Goal: Task Accomplishment & Management: Manage account settings

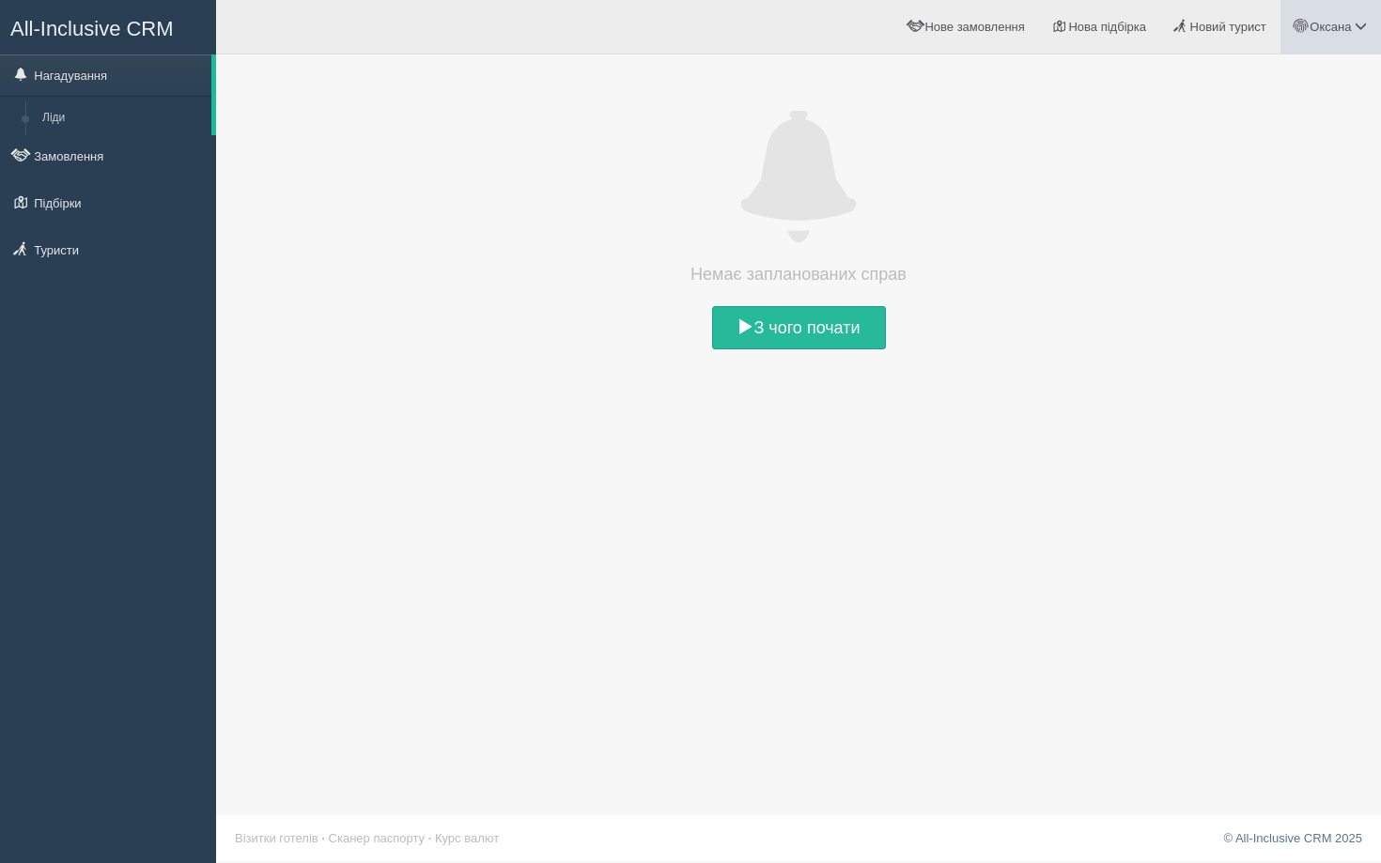
click at [1293, 36] on link "Оксана" at bounding box center [1330, 27] width 101 height 54
click at [1242, 158] on span "Для туристів" at bounding box center [1249, 163] width 71 height 14
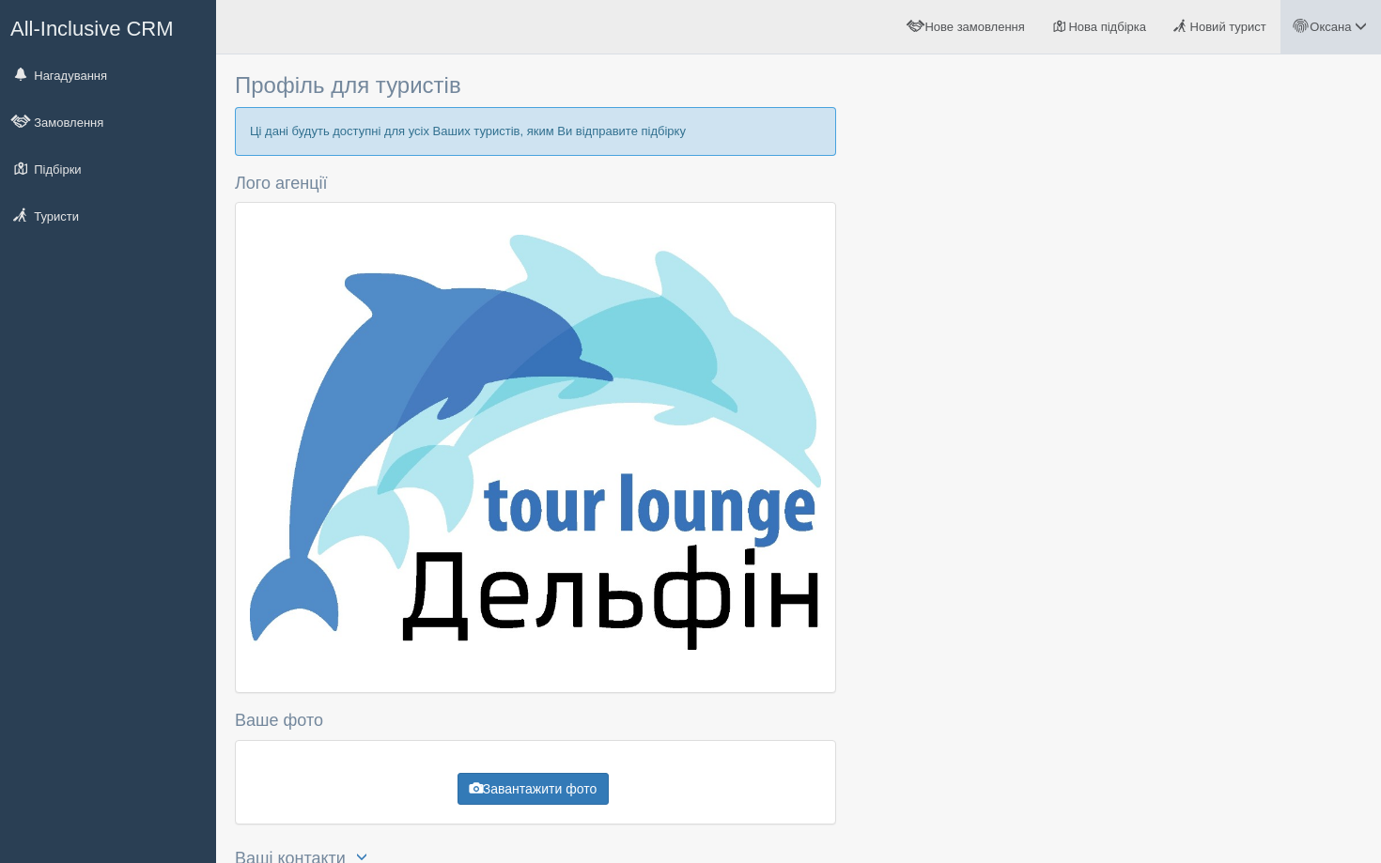
click at [1310, 30] on span "Оксана" at bounding box center [1329, 27] width 41 height 14
click at [1205, 119] on span at bounding box center [1200, 123] width 12 height 12
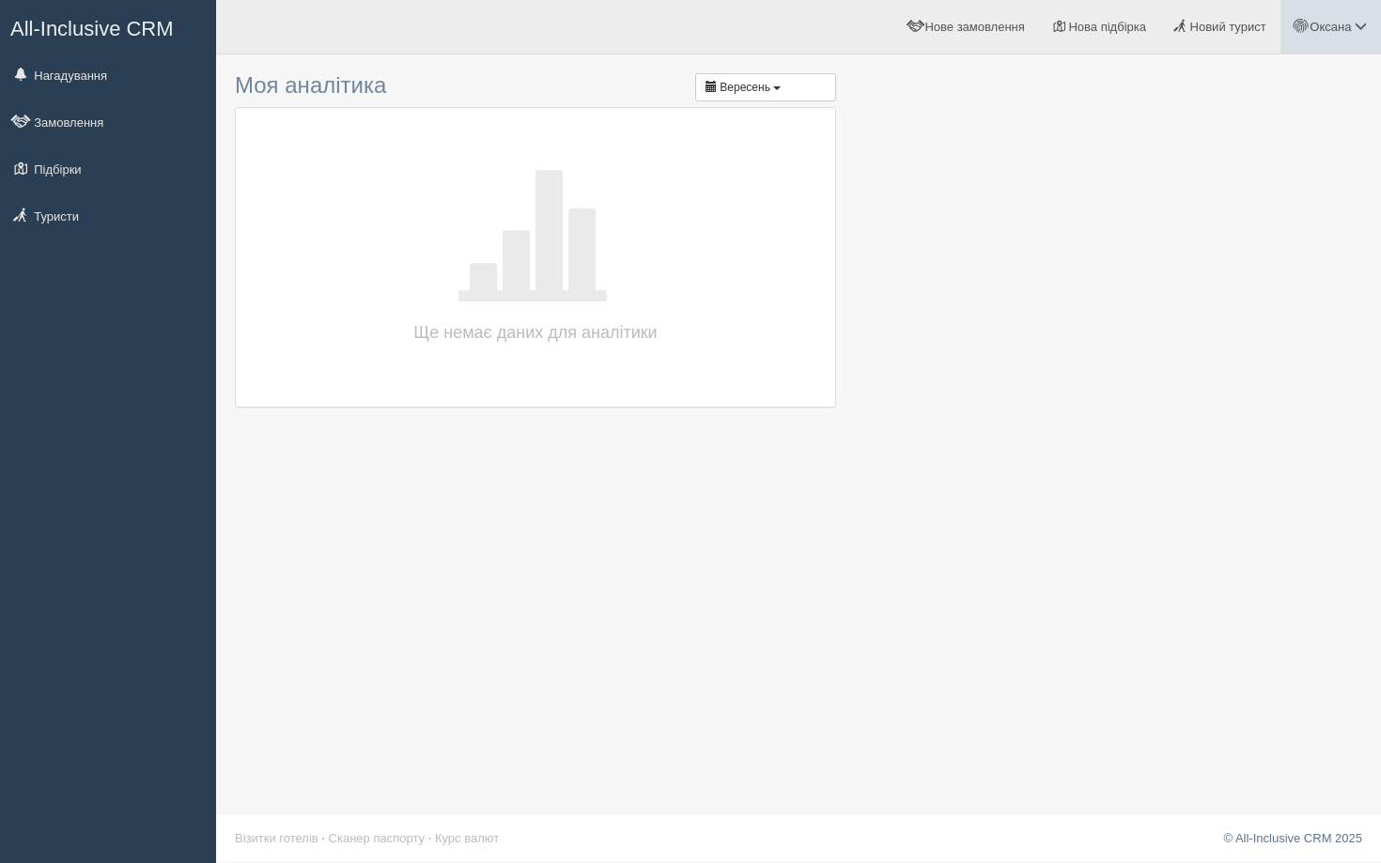
click at [1308, 35] on link "Оксана" at bounding box center [1330, 27] width 101 height 54
click at [1287, 73] on link "Мій профіль" at bounding box center [1277, 84] width 205 height 40
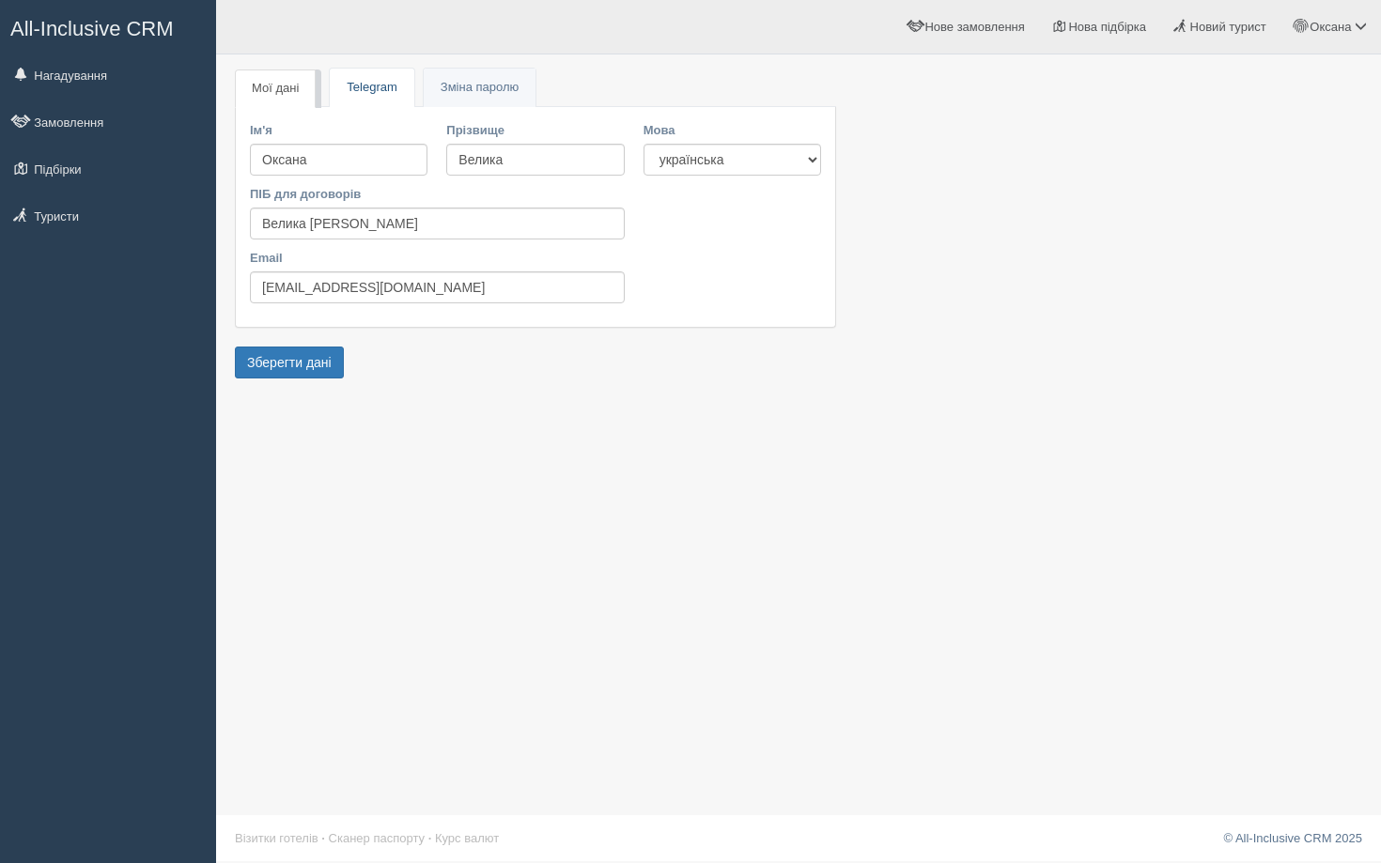
click at [395, 96] on link "Telegram" at bounding box center [372, 88] width 84 height 39
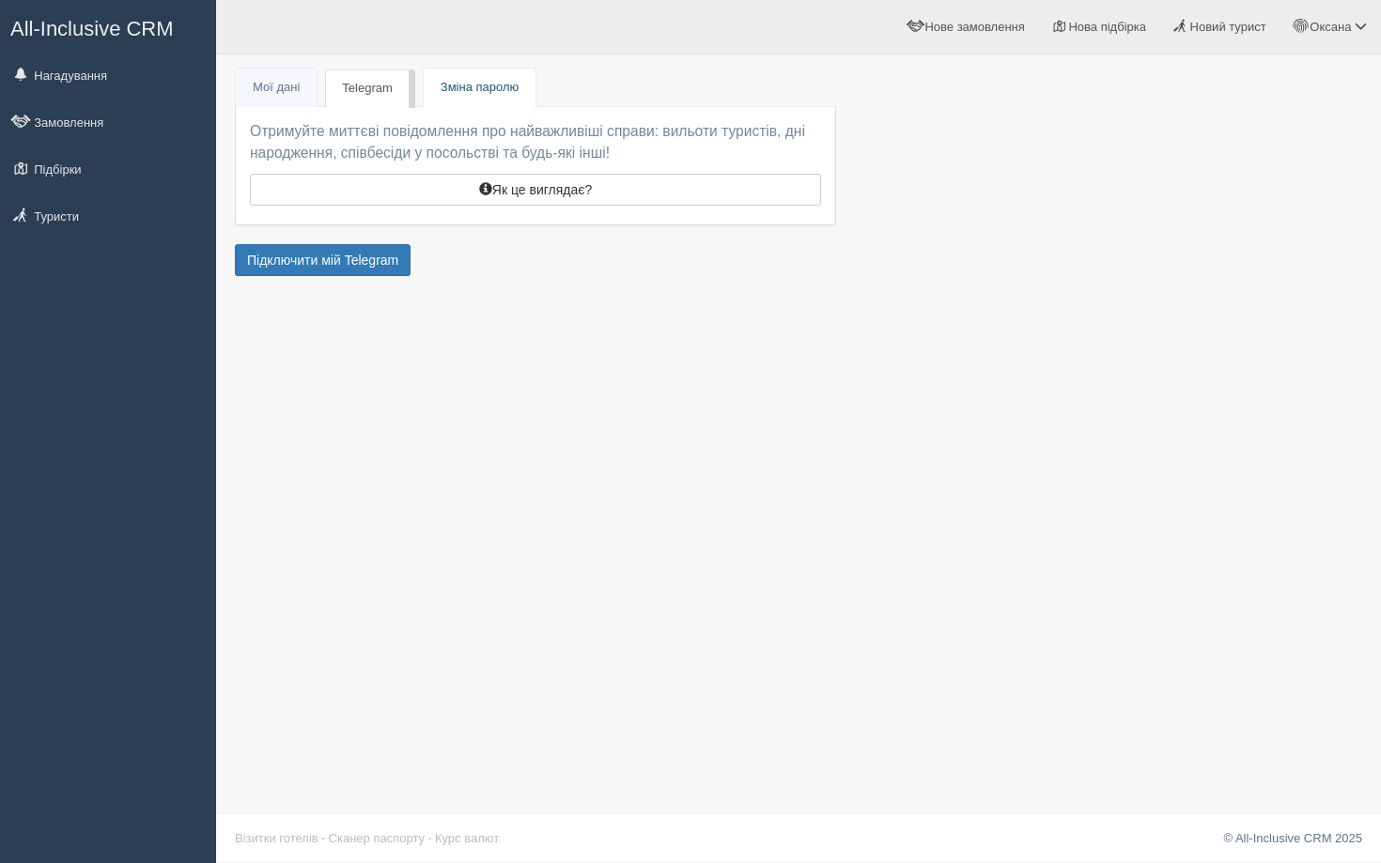
click at [481, 95] on link "Пароль Зміна паролю" at bounding box center [480, 88] width 112 height 39
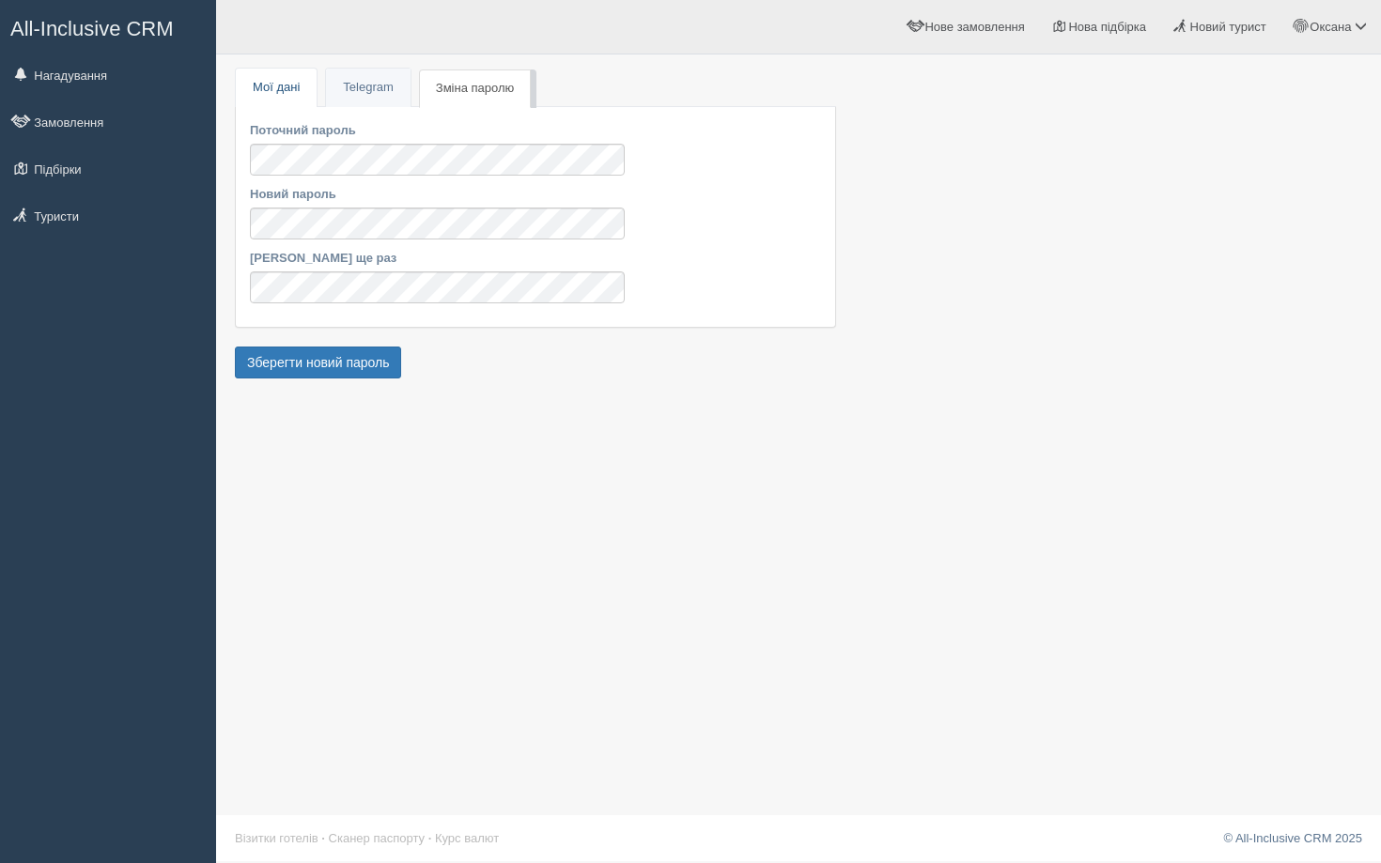
click at [291, 91] on link "Мої дані" at bounding box center [276, 88] width 81 height 39
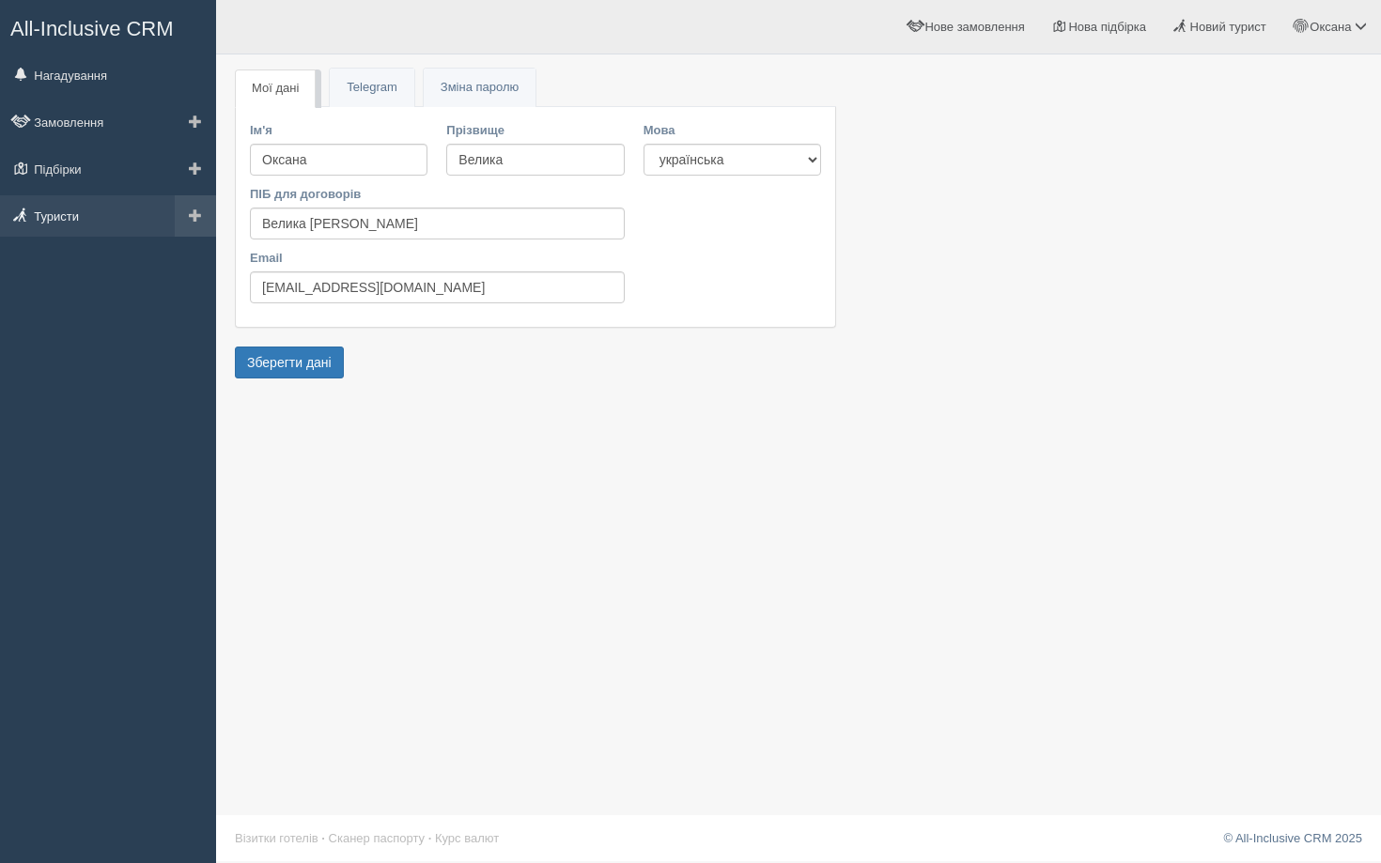
click at [82, 221] on link "Туристи" at bounding box center [108, 215] width 216 height 41
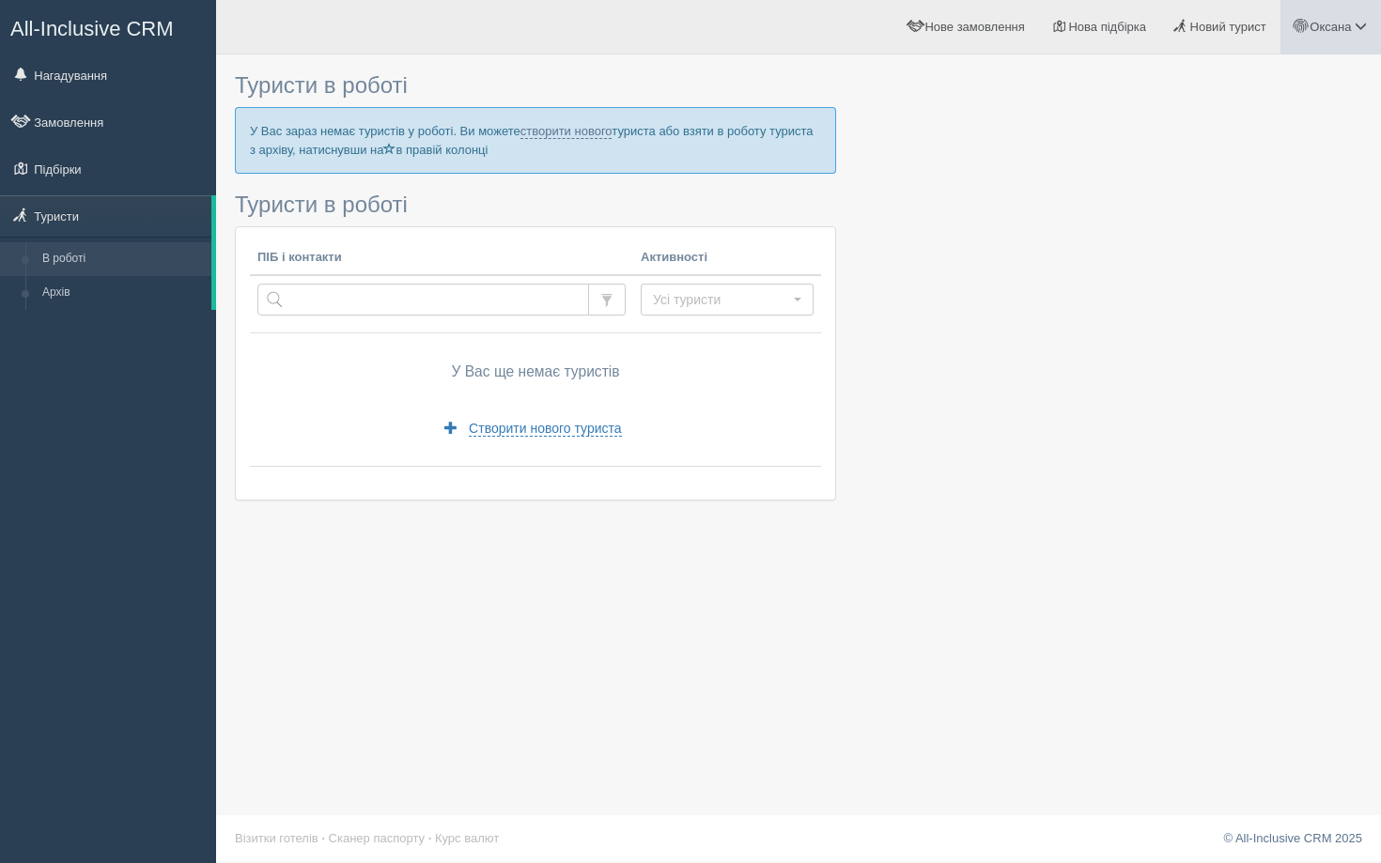
click at [1311, 34] on link "Оксана" at bounding box center [1330, 27] width 101 height 54
click at [1223, 240] on link "Вихід" at bounding box center [1277, 244] width 205 height 40
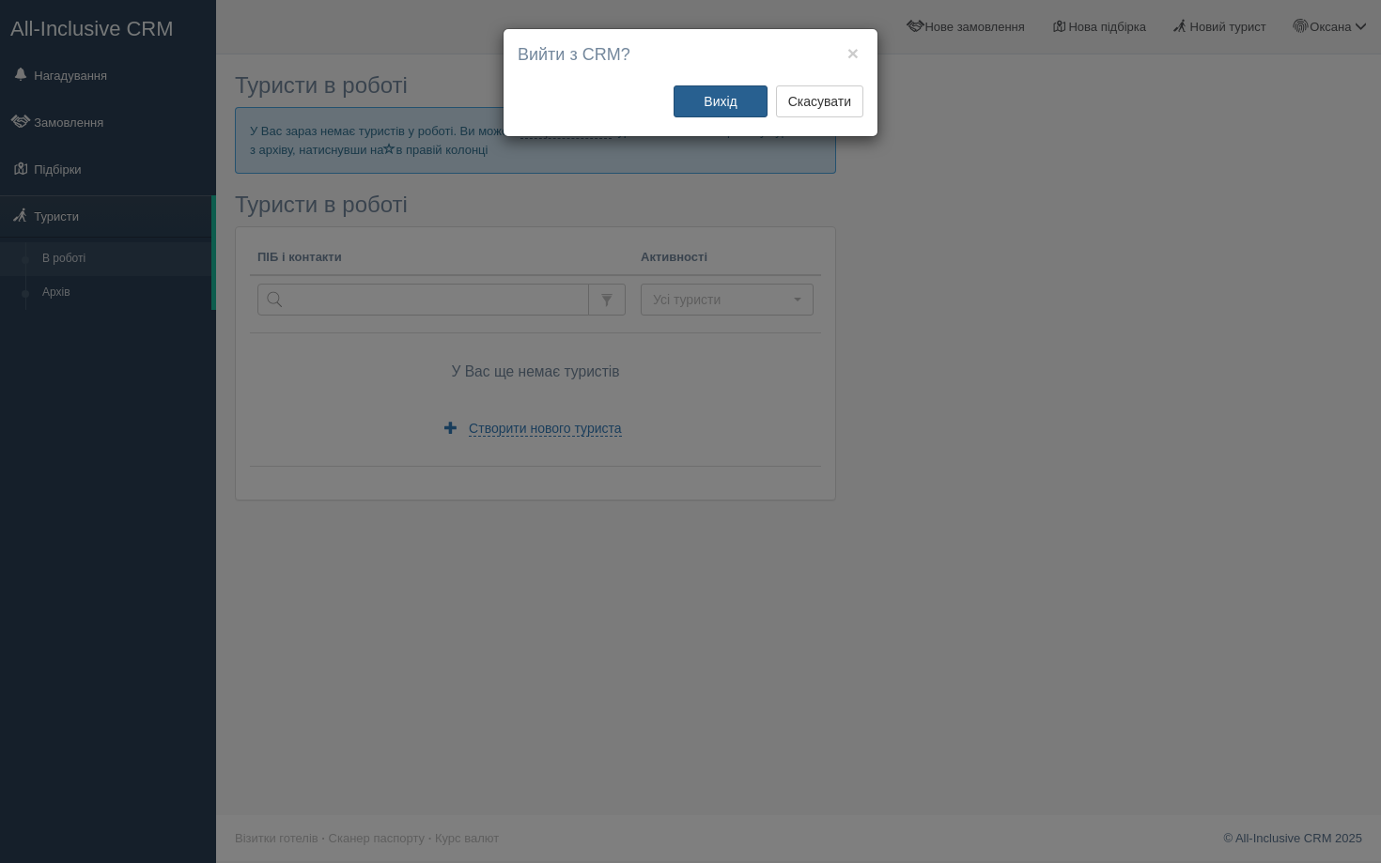
click at [704, 106] on button "Вихід" at bounding box center [720, 101] width 94 height 32
